Goal: Contribute content: Add original content to the website for others to see

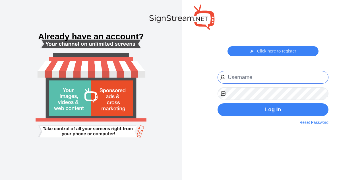
click at [261, 75] on input "email" at bounding box center [273, 77] width 111 height 13
type input "michael.kuykendall@ectorcountyisd.org"
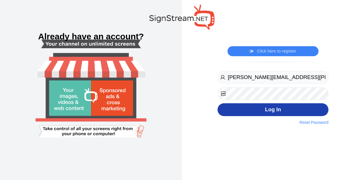
click at [245, 106] on button "Log In" at bounding box center [273, 109] width 111 height 13
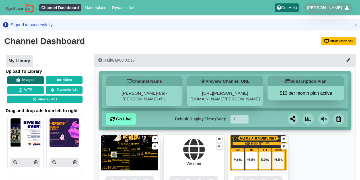
click at [30, 77] on button "Images" at bounding box center [25, 80] width 37 height 8
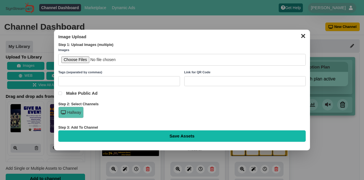
click at [79, 59] on input "file" at bounding box center [182, 60] width 248 height 12
type input "C:\fakepath\Boys Soccer Schedule.png"
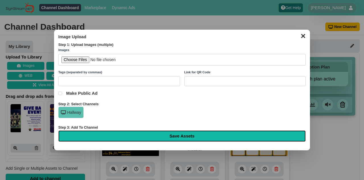
click at [176, 133] on input "Save Assets" at bounding box center [182, 135] width 248 height 11
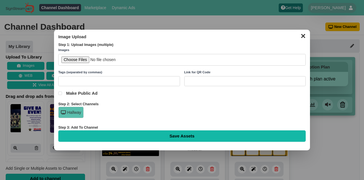
type input "Saving..."
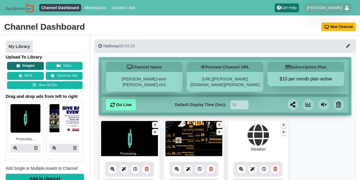
click at [32, 65] on button "Images" at bounding box center [25, 66] width 37 height 8
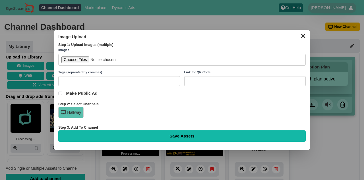
click at [61, 61] on input "file" at bounding box center [182, 60] width 248 height 12
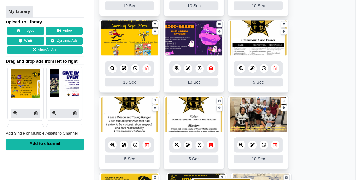
scroll to position [282, 0]
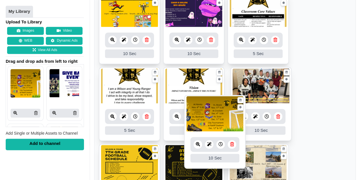
drag, startPoint x: 131, startPoint y: 62, endPoint x: 217, endPoint y: 120, distance: 103.6
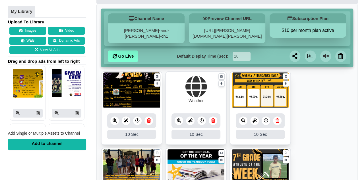
scroll to position [0, 0]
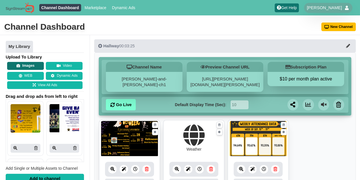
click at [35, 64] on button "Images" at bounding box center [25, 66] width 37 height 8
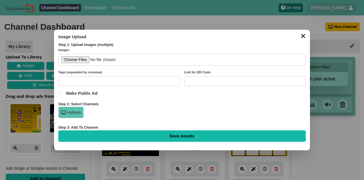
click at [80, 57] on input "file" at bounding box center [182, 60] width 248 height 12
type input "C:\fakepath\Game Day 109 (1).png"
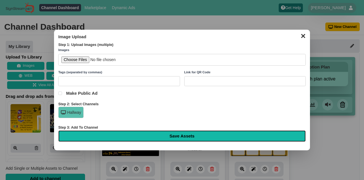
click at [146, 132] on input "Save Assets" at bounding box center [182, 135] width 248 height 11
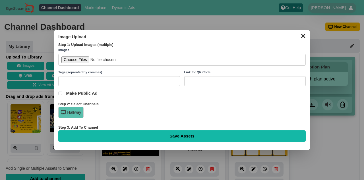
type input "Saving..."
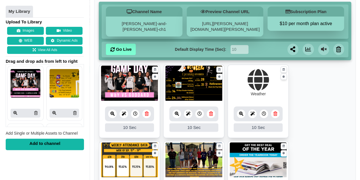
scroll to position [56, 0]
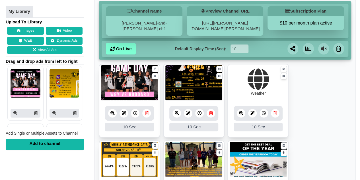
click at [147, 124] on div "10 Sec" at bounding box center [129, 126] width 49 height 9
click at [134, 114] on icon at bounding box center [135, 113] width 4 height 4
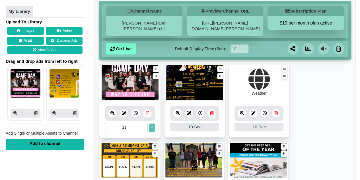
click at [143, 126] on input "11" at bounding box center [126, 126] width 43 height 9
click at [143, 126] on input "12" at bounding box center [126, 126] width 43 height 9
click at [143, 126] on input "13" at bounding box center [126, 126] width 43 height 9
click at [143, 126] on input "14" at bounding box center [126, 126] width 43 height 9
click at [143, 126] on input "15" at bounding box center [126, 126] width 43 height 9
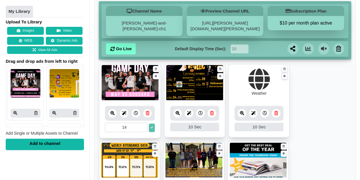
click at [143, 128] on input "14" at bounding box center [126, 126] width 43 height 9
type input "15"
click at [143, 124] on input "15" at bounding box center [126, 126] width 43 height 9
click at [198, 112] on div at bounding box center [200, 113] width 9 height 9
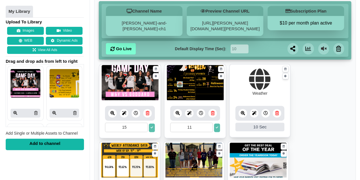
click at [208, 124] on input "11" at bounding box center [191, 126] width 43 height 9
click at [208, 124] on input "12" at bounding box center [191, 126] width 43 height 9
click at [208, 124] on input "13" at bounding box center [191, 126] width 43 height 9
click at [208, 124] on input "14" at bounding box center [191, 126] width 43 height 9
type input "15"
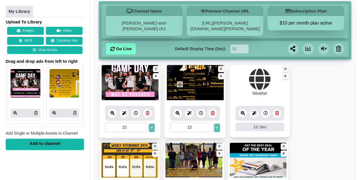
click at [208, 124] on input "15" at bounding box center [191, 126] width 43 height 9
click at [150, 125] on button at bounding box center [152, 127] width 6 height 9
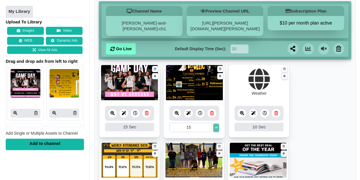
click at [215, 126] on icon at bounding box center [216, 127] width 3 height 3
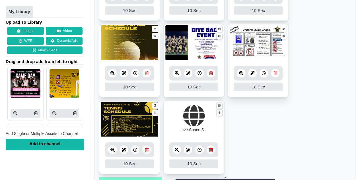
scroll to position [597, 0]
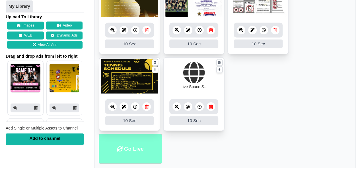
click at [130, 146] on li "Go Live" at bounding box center [130, 149] width 63 height 30
